Goal: Complete application form

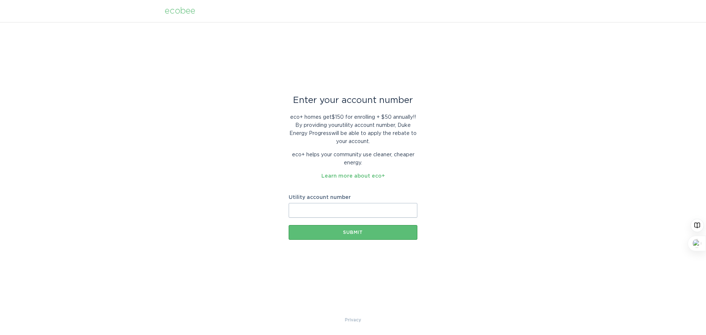
click at [369, 212] on input "Utility account number" at bounding box center [353, 210] width 129 height 15
click at [379, 207] on input "Utility account number" at bounding box center [353, 210] width 129 height 15
click at [411, 229] on button "Submit" at bounding box center [353, 232] width 129 height 15
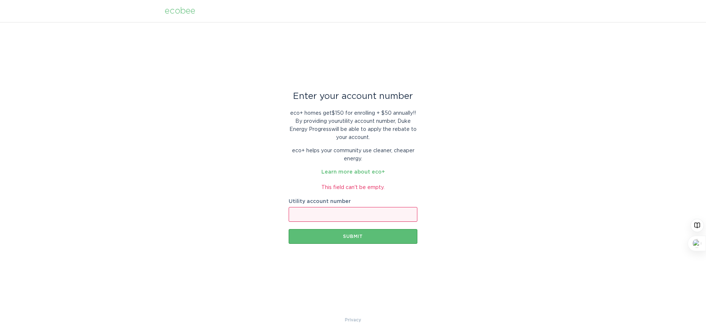
click at [381, 216] on input "Utility account number" at bounding box center [353, 214] width 129 height 15
type input "910057267693"
click at [370, 239] on button "Submit" at bounding box center [353, 236] width 129 height 15
